Goal: Task Accomplishment & Management: Complete application form

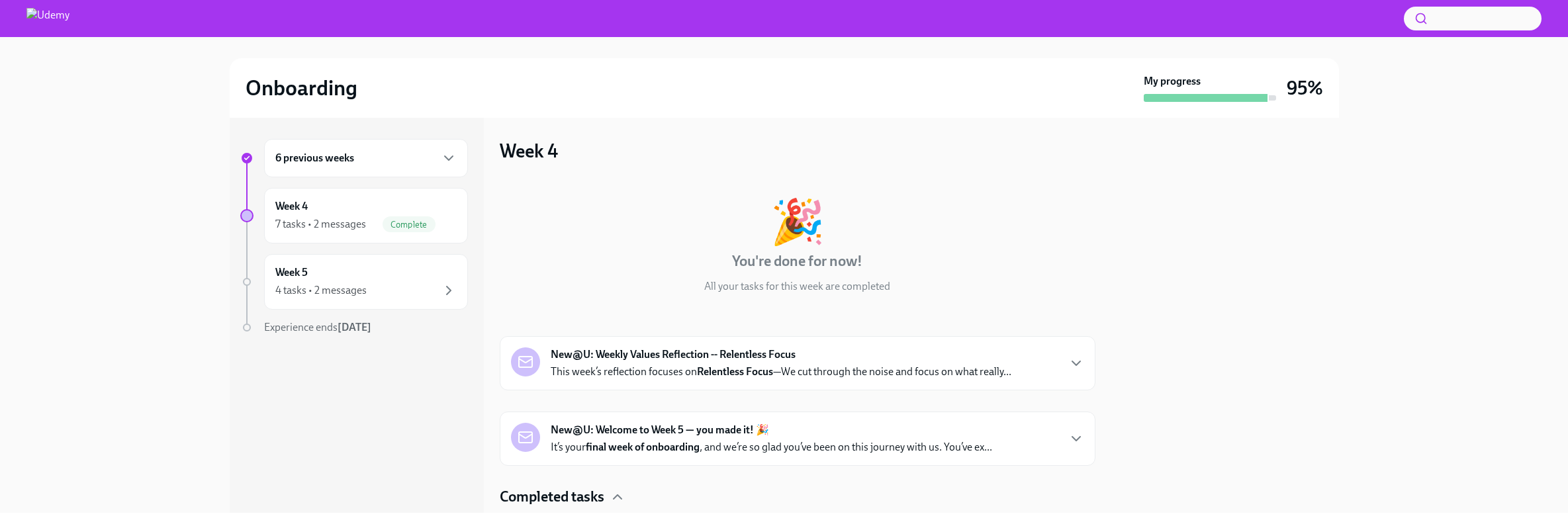
click at [703, 373] on strong "Relentless Focus" at bounding box center [736, 371] width 76 height 12
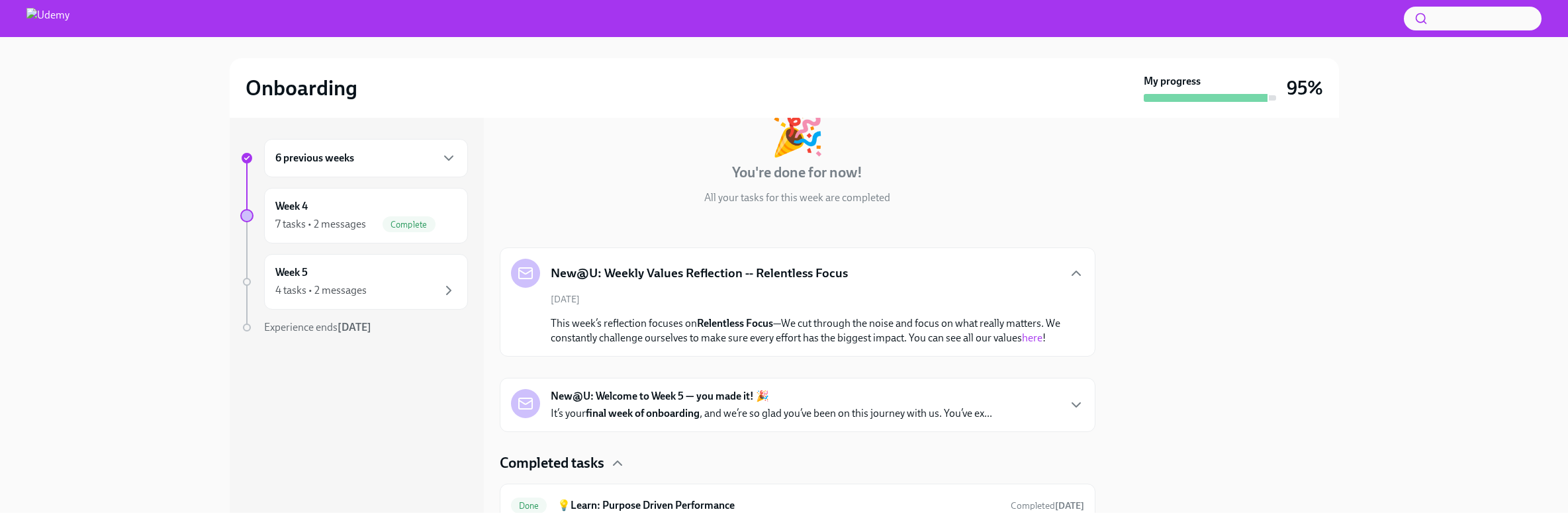
scroll to position [108, 0]
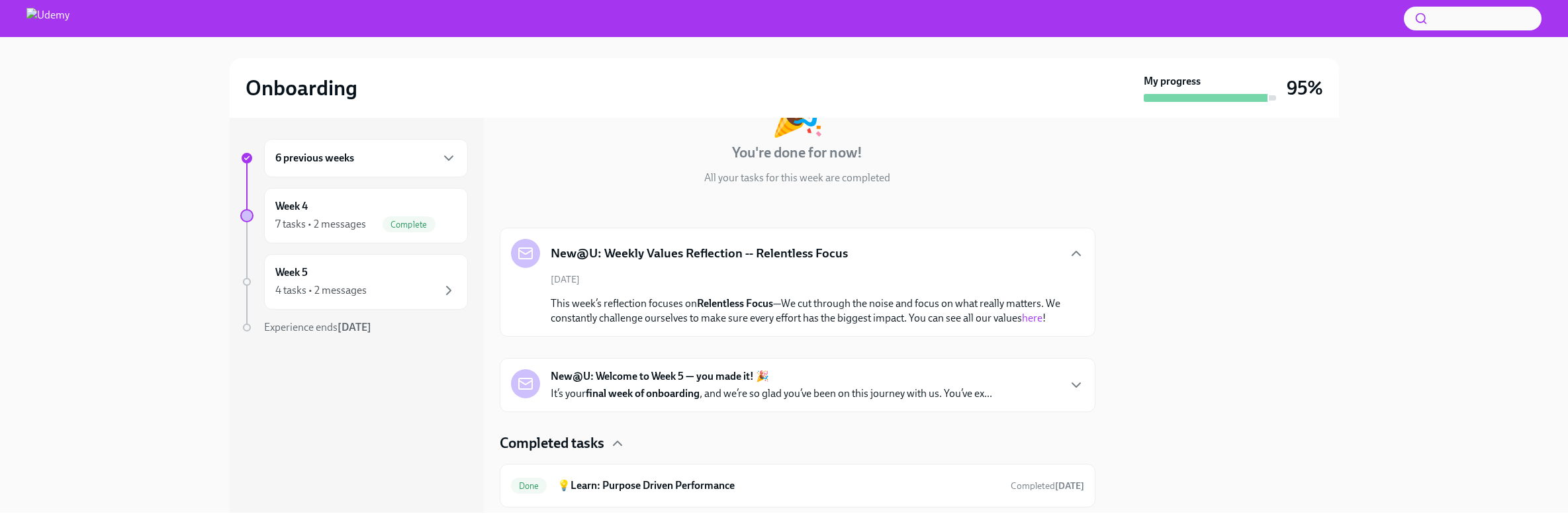
click at [697, 391] on strong "final week of onboarding" at bounding box center [642, 393] width 114 height 12
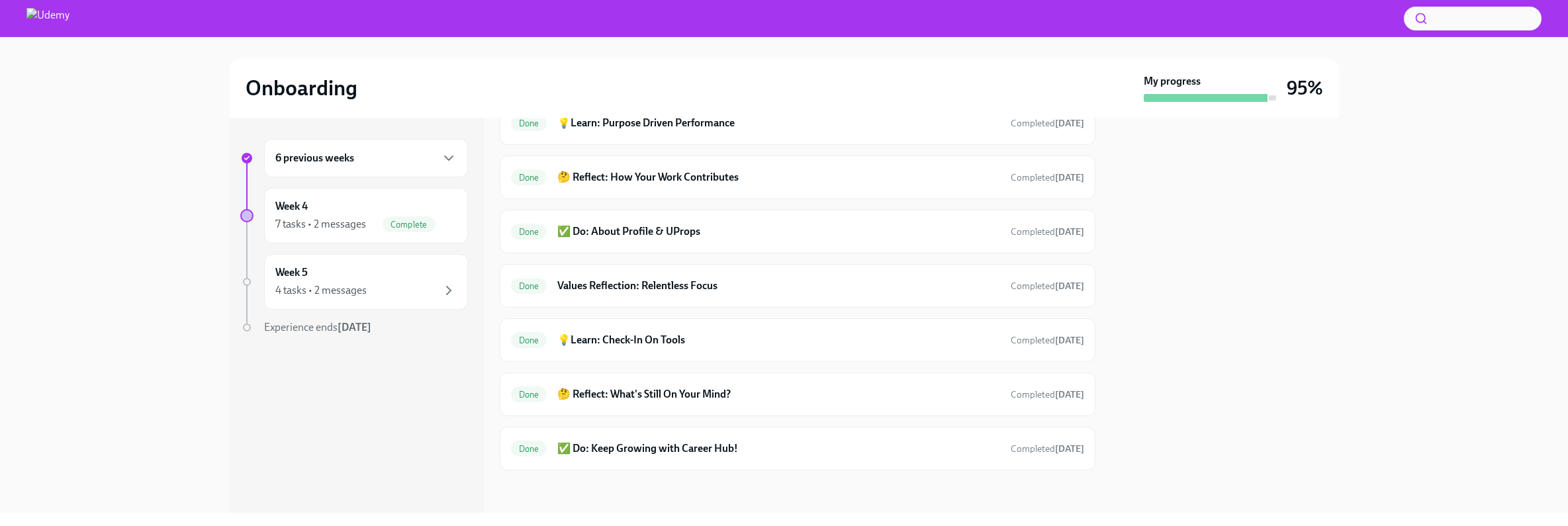
scroll to position [785, 0]
click at [450, 291] on icon "button" at bounding box center [448, 290] width 4 height 8
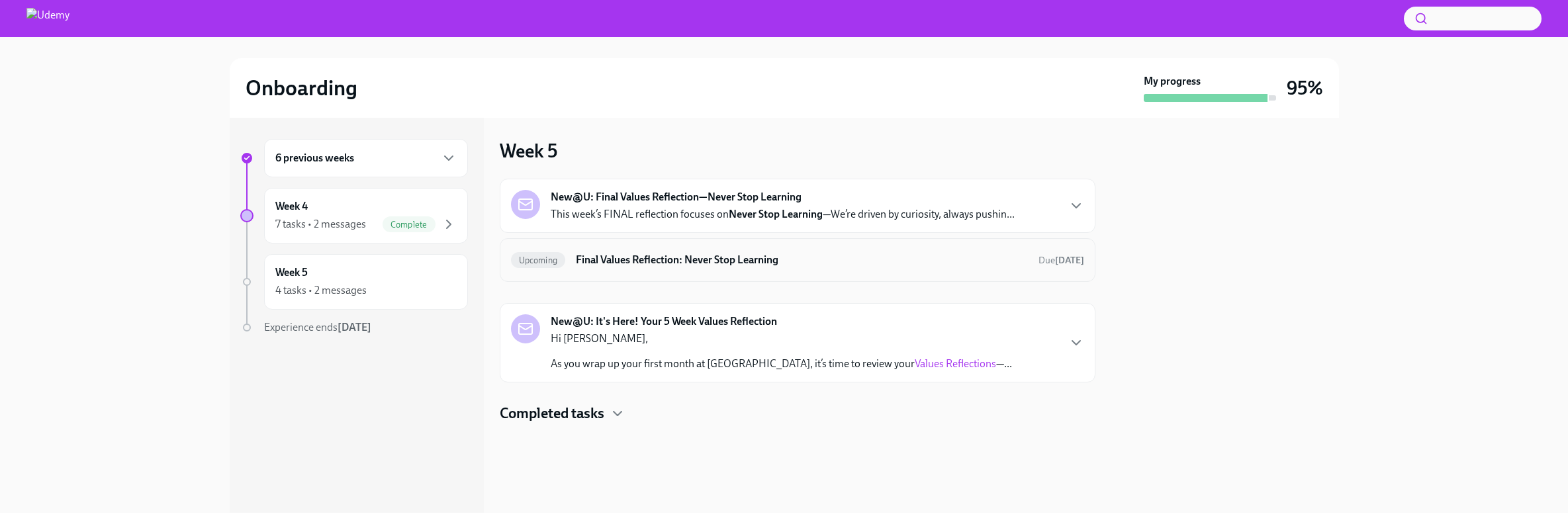
click at [718, 269] on div "Upcoming Final Values Reflection: Never Stop Learning Due [DATE]" at bounding box center [797, 260] width 574 height 21
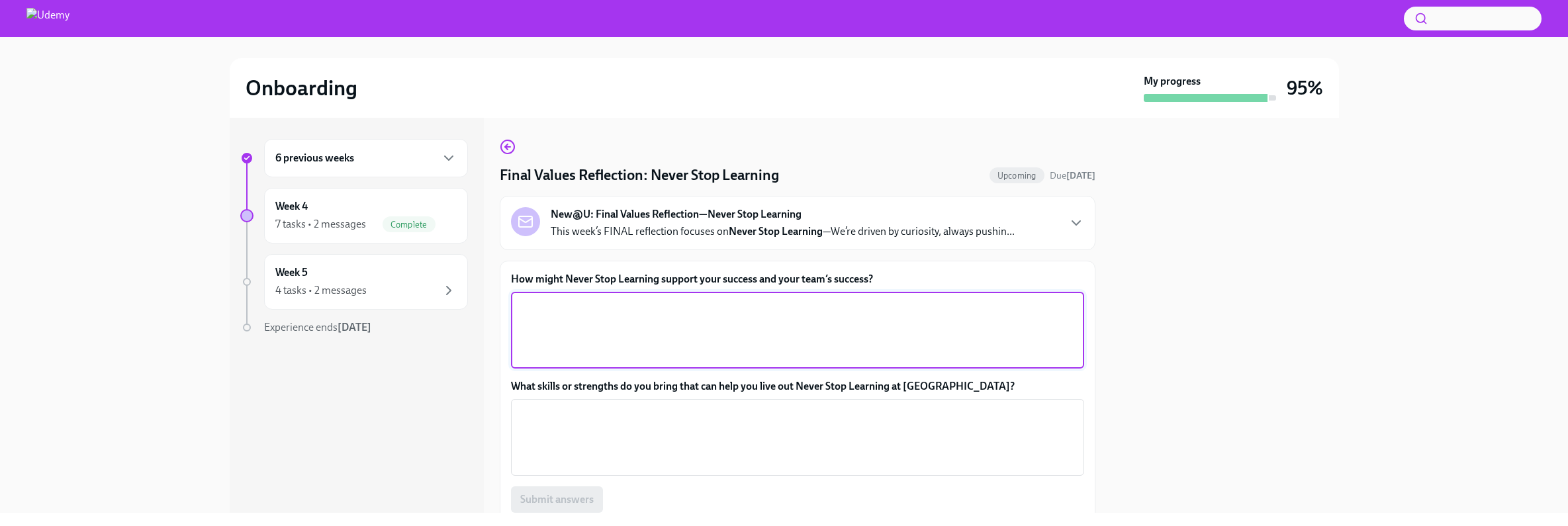
click at [619, 321] on textarea "How might Never Stop Learning support your success and your team’s success?" at bounding box center [797, 330] width 558 height 63
click at [801, 310] on textarea "Never stop learning supports my success because it keeps me groowing and able t…" at bounding box center [797, 330] width 558 height 63
click at [990, 307] on textarea "Never stop learning supports my success because it keeps me growing and able to…" at bounding box center [797, 330] width 558 height 63
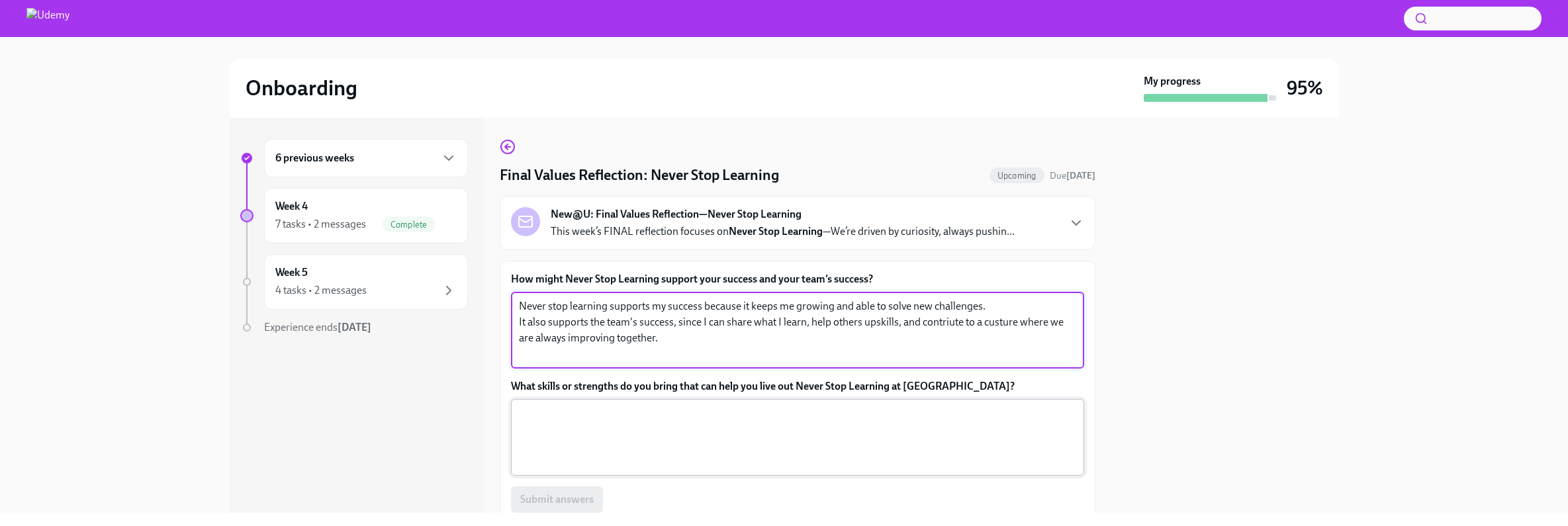
type textarea "Never stop learning supports my success because it keeps me growing and able to…"
click at [951, 431] on textarea "What skills or strengths do you bring that can help you live out Never Stop Lea…" at bounding box center [797, 437] width 558 height 63
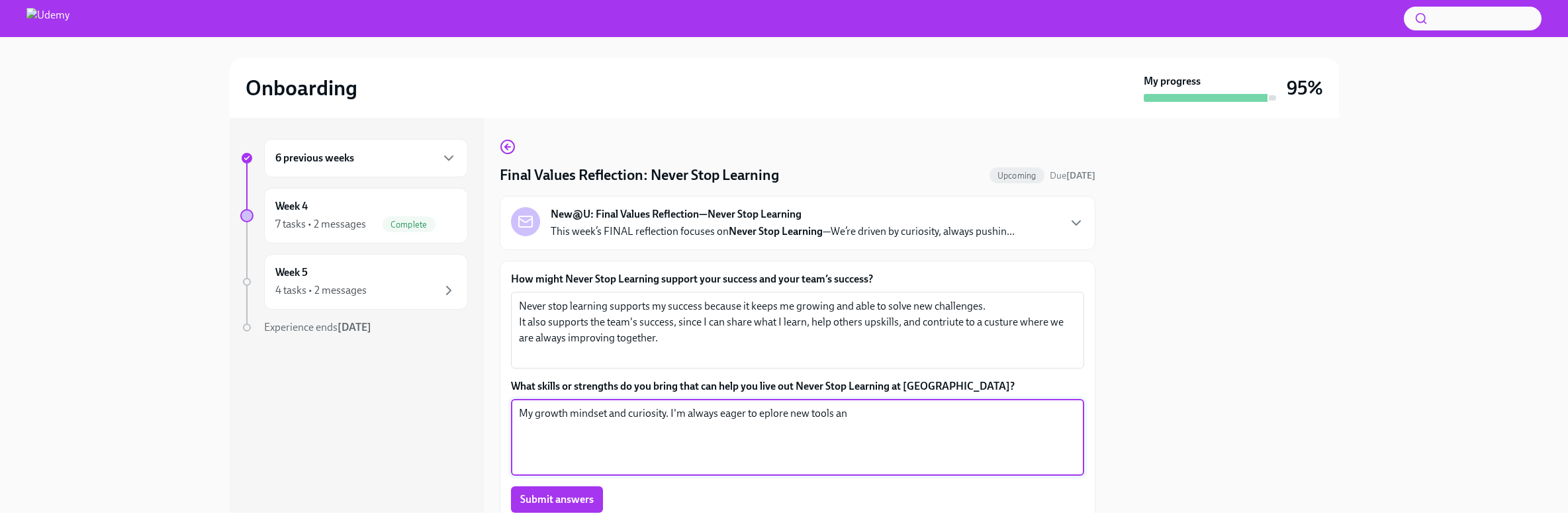
click at [766, 412] on textarea "My growth mindset and curiosity. I'm always eager to eplore new tools an" at bounding box center [797, 437] width 558 height 63
click at [864, 415] on textarea "My growth mindset and curiosity. I'm always eager to explore new tools an" at bounding box center [797, 437] width 558 height 63
type textarea "My growth mindset and curiosity. I'm always eager to explore new tools and tech…"
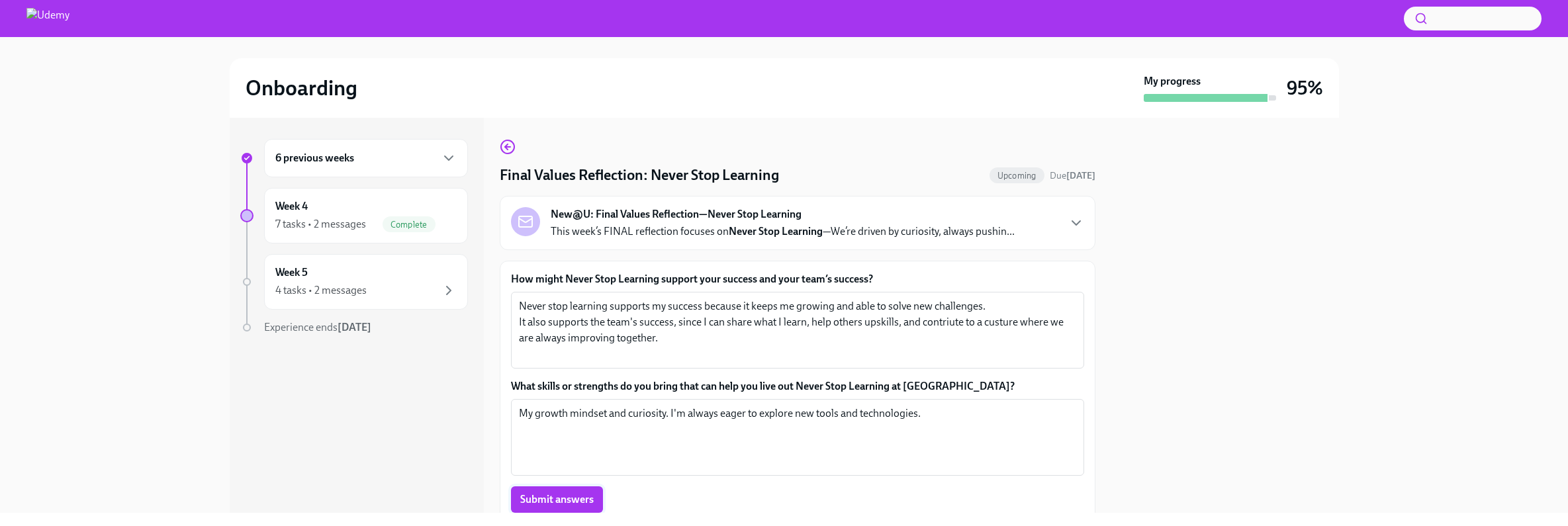
click at [568, 501] on span "Submit answers" at bounding box center [557, 499] width 73 height 13
